Goal: Find contact information: Find contact information

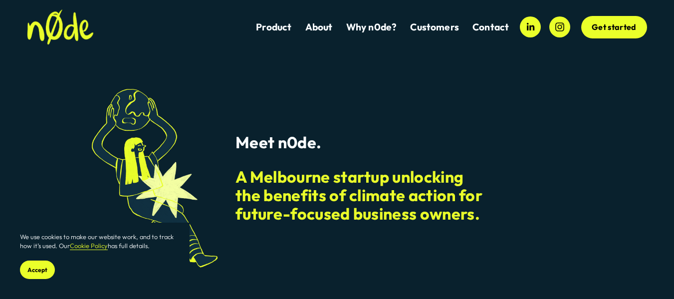
click at [490, 27] on link "Contact" at bounding box center [490, 26] width 36 height 13
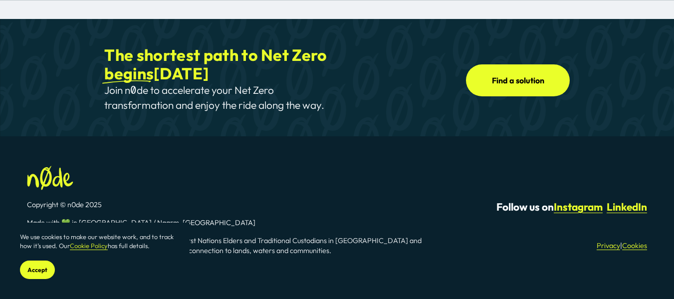
scroll to position [667, 0]
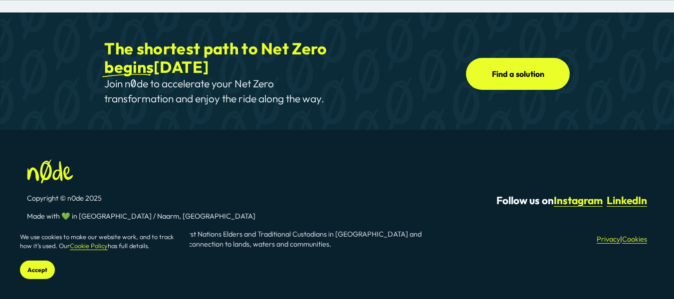
click at [35, 272] on span "Accept" at bounding box center [37, 269] width 20 height 7
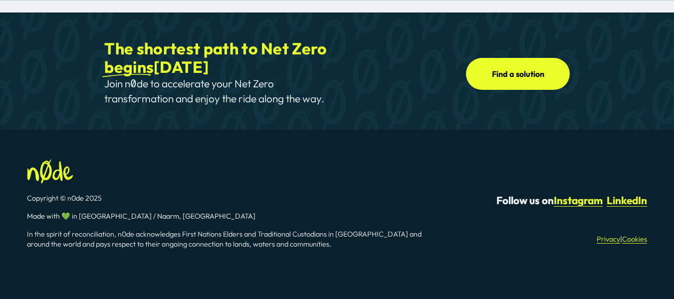
click at [610, 234] on link "Privacy" at bounding box center [607, 239] width 23 height 10
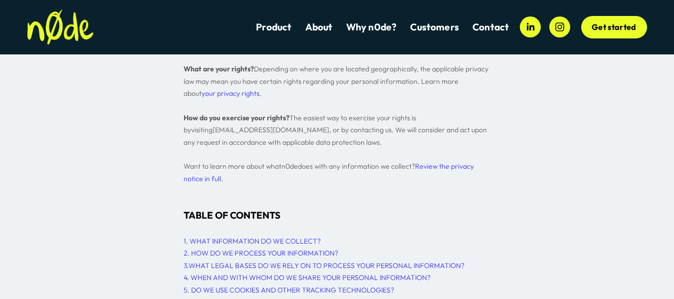
scroll to position [659, 0]
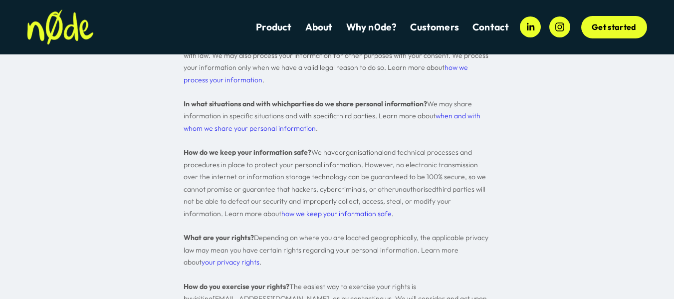
click at [482, 31] on link "Contact" at bounding box center [490, 26] width 36 height 13
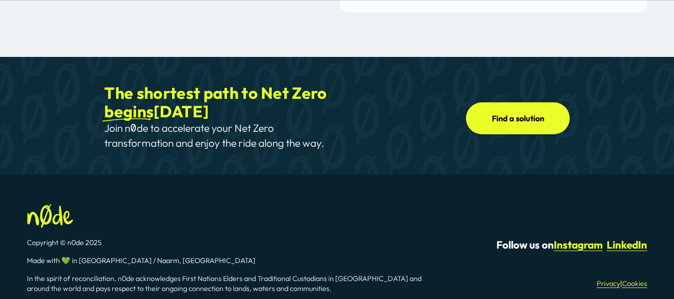
scroll to position [667, 0]
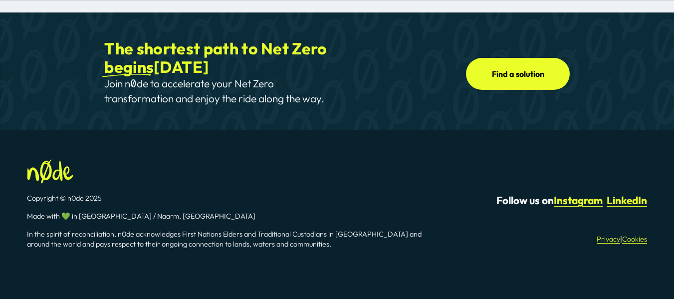
click at [600, 234] on link "Privacy" at bounding box center [607, 239] width 23 height 10
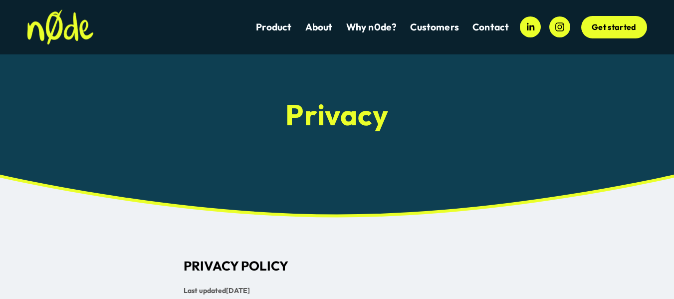
scroll to position [298, 0]
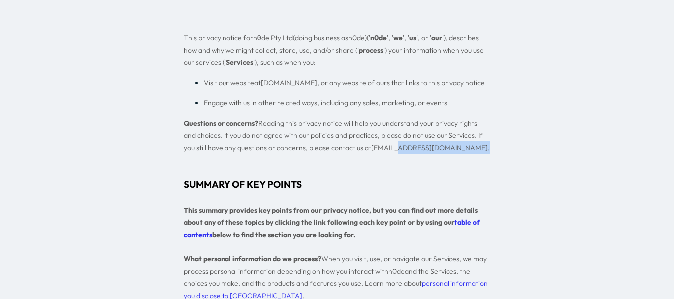
drag, startPoint x: 400, startPoint y: 152, endPoint x: 368, endPoint y: 148, distance: 33.2
click at [368, 148] on span "Questions or concerns? Reading this privacy notice will help you understand you…" at bounding box center [337, 135] width 306 height 33
copy span "@[DOMAIN_NAME] ."
